Goal: Find specific page/section: Find specific page/section

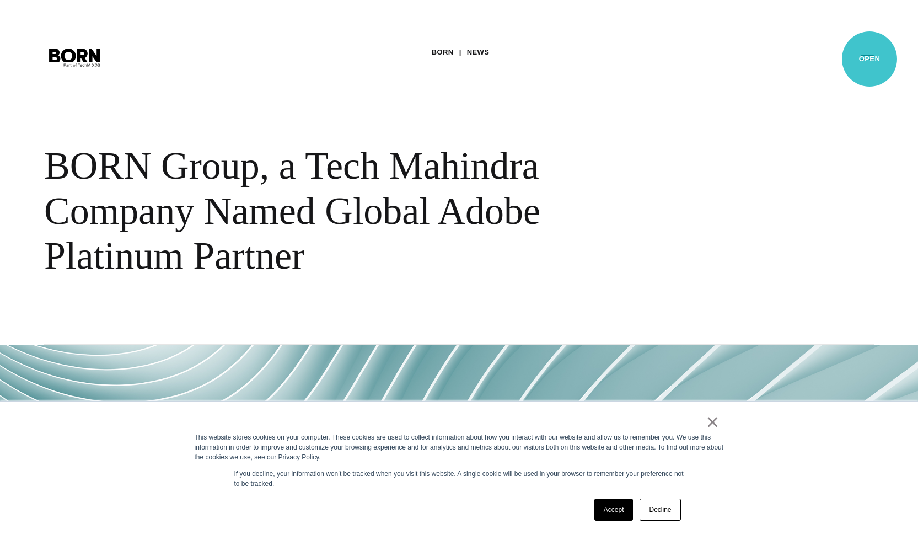
click at [868, 58] on button "Primary Menu" at bounding box center [867, 56] width 26 height 23
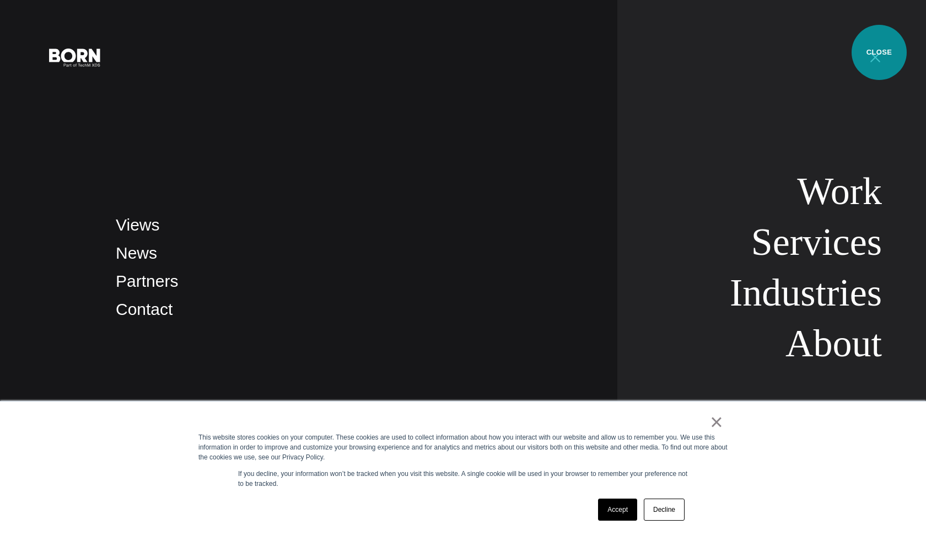
click at [879, 52] on button "Primary Menu" at bounding box center [875, 56] width 26 height 23
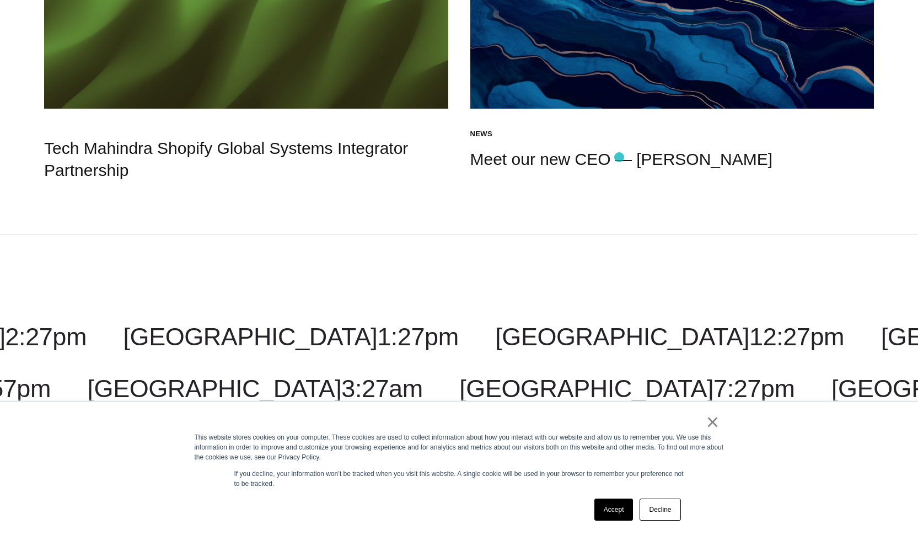
scroll to position [2025, 0]
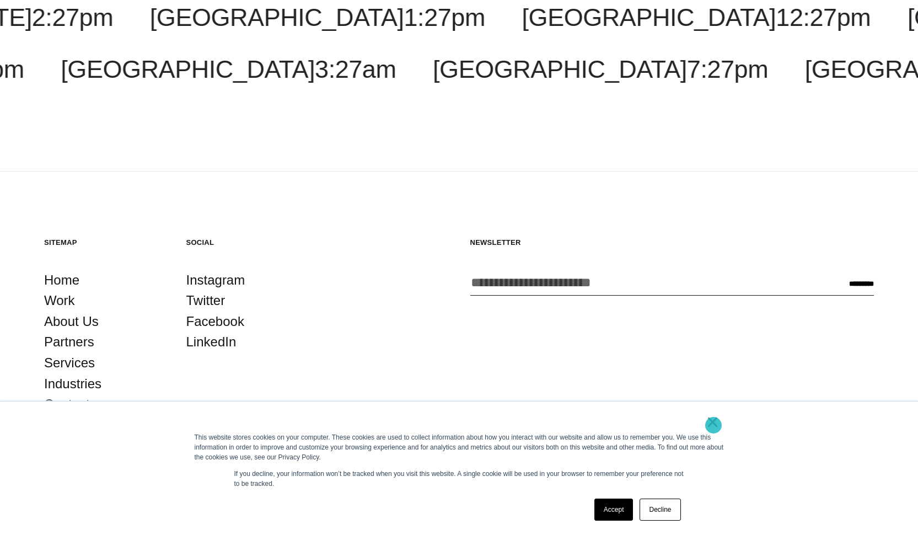
click at [713, 425] on link "×" at bounding box center [712, 422] width 13 height 10
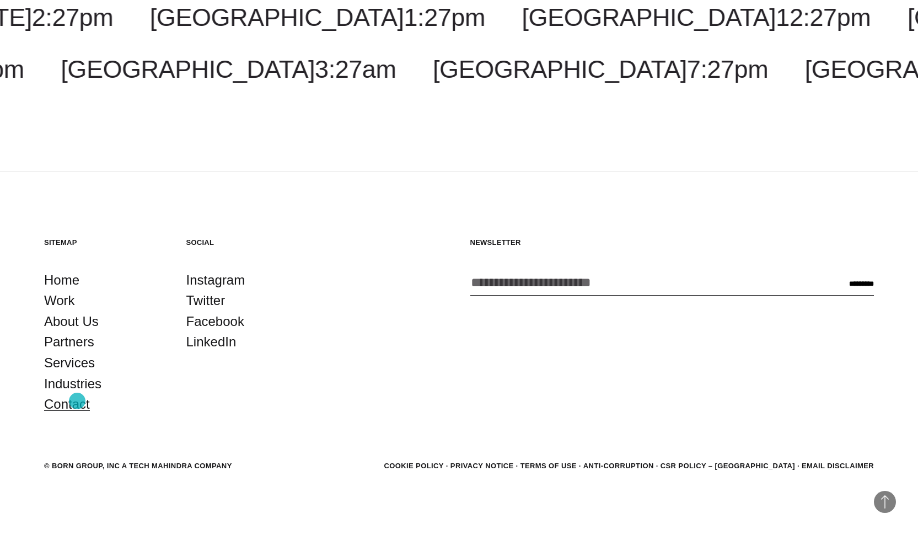
click at [77, 401] on link "Contact" at bounding box center [67, 404] width 46 height 21
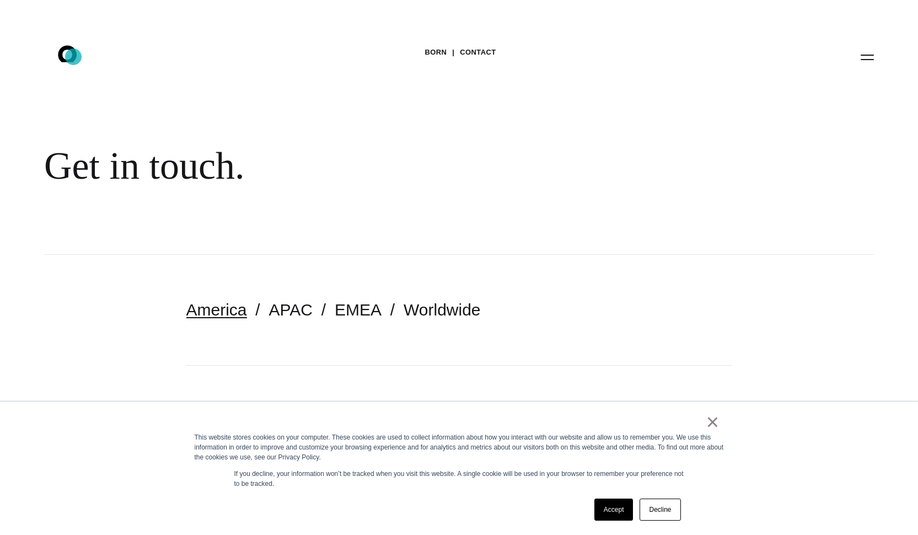
click at [73, 57] on icon at bounding box center [67, 53] width 19 height 17
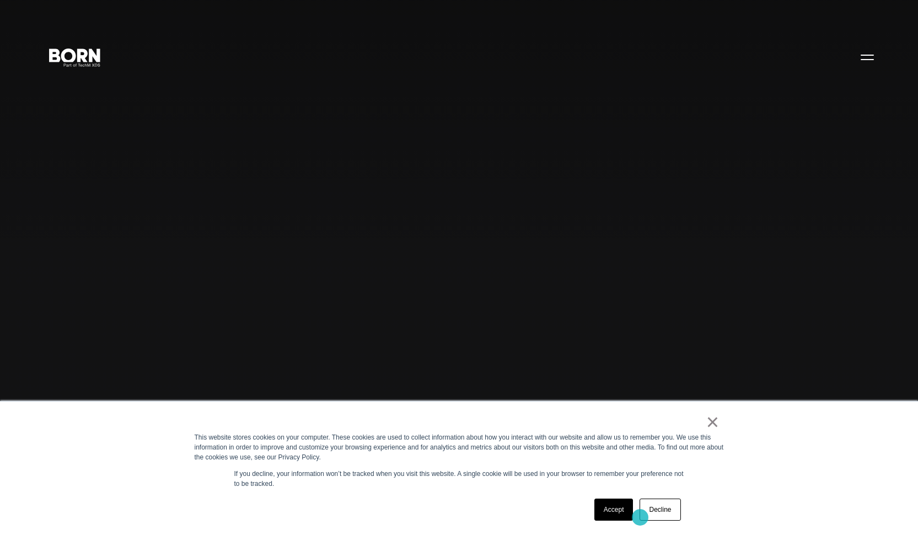
click at [637, 516] on div "Accept Decline" at bounding box center [637, 509] width 93 height 29
click at [631, 514] on link "Accept" at bounding box center [613, 509] width 39 height 22
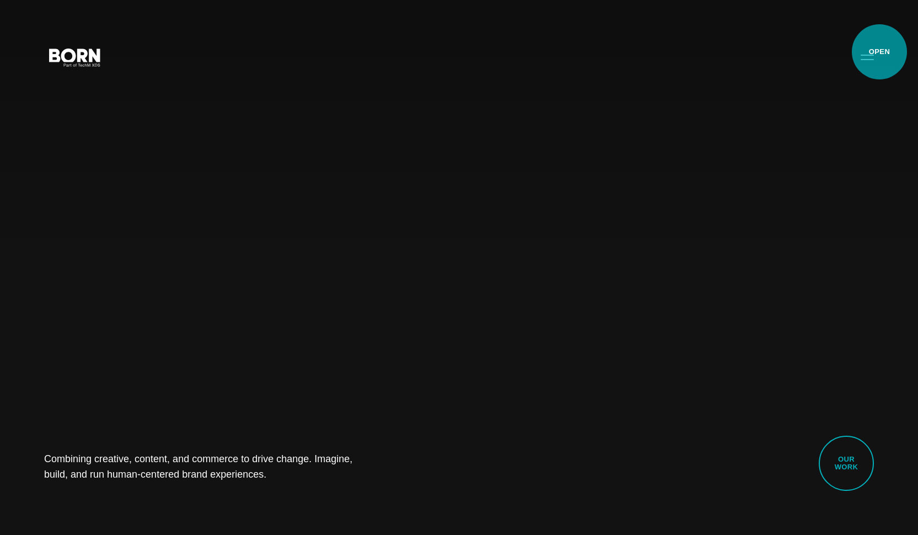
click at [879, 52] on button "Primary Menu" at bounding box center [867, 56] width 26 height 23
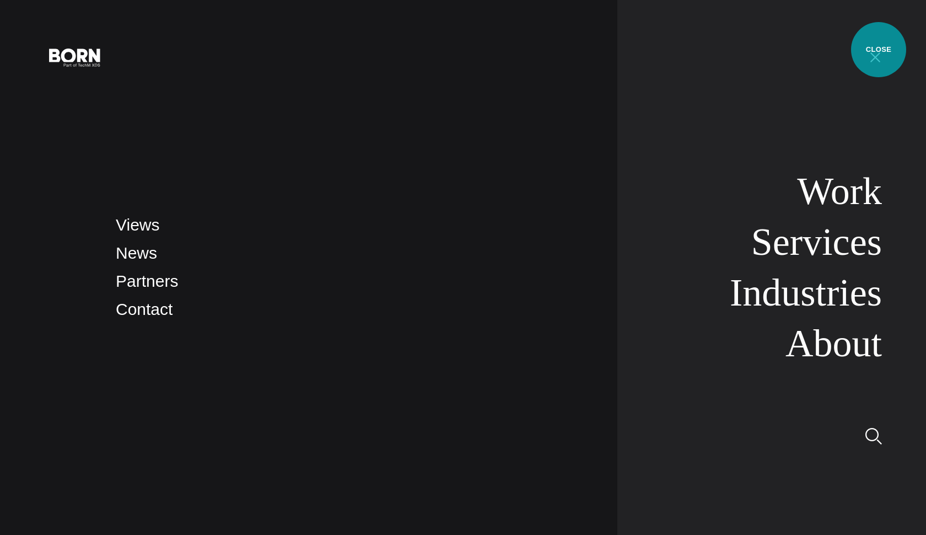
drag, startPoint x: 879, startPoint y: 50, endPoint x: 868, endPoint y: 56, distance: 12.1
click at [879, 51] on button "Primary Menu" at bounding box center [875, 56] width 26 height 23
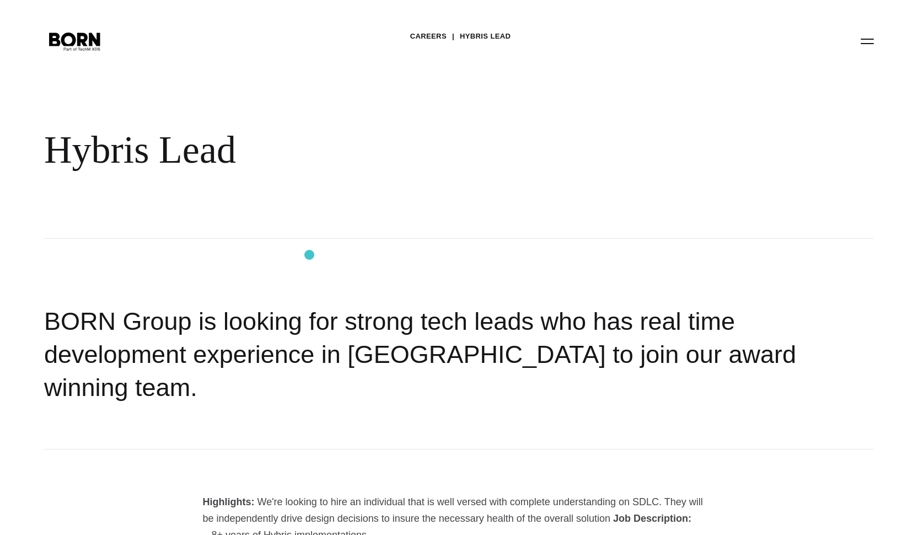
scroll to position [31, 0]
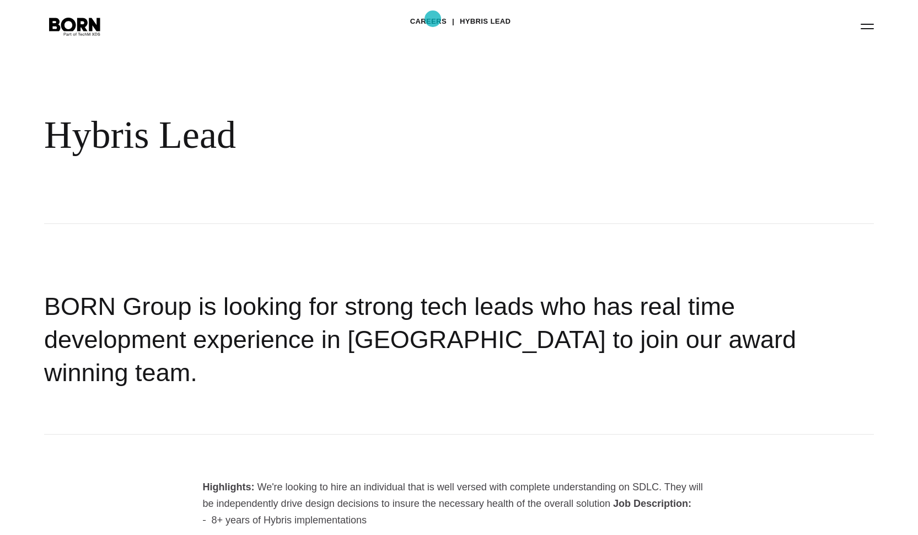
click at [433, 19] on link "Careers" at bounding box center [428, 21] width 36 height 17
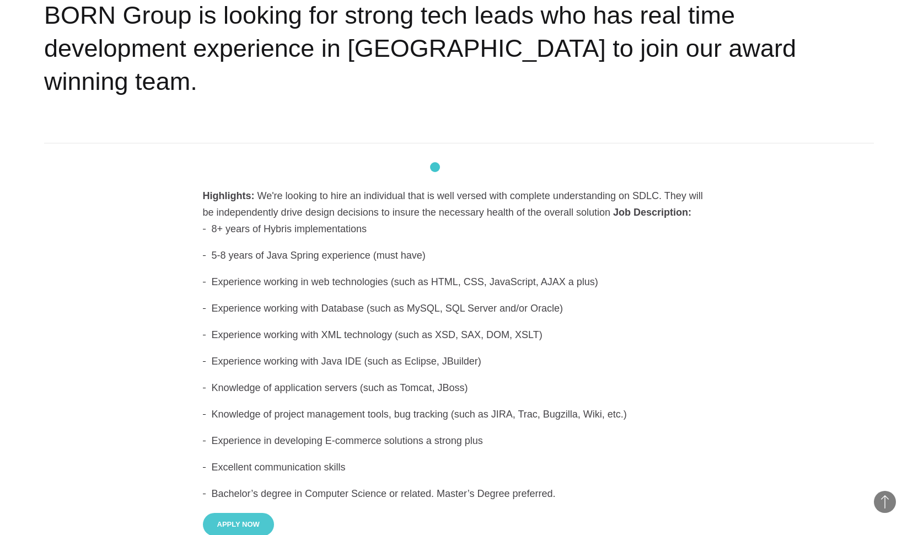
scroll to position [0, 0]
